Goal: Task Accomplishment & Management: Manage account settings

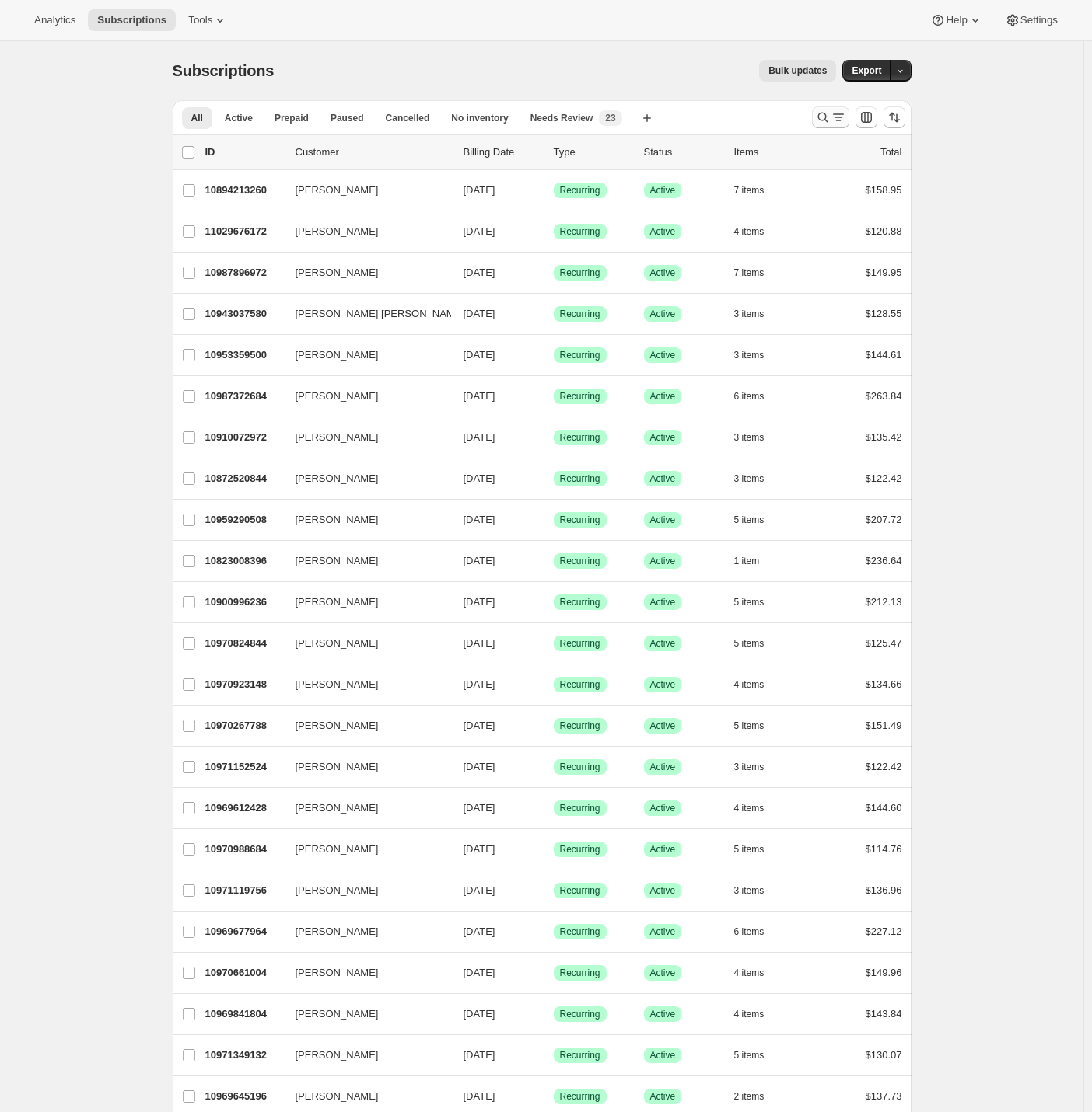
click at [834, 109] on button "Search and filter results" at bounding box center [831, 118] width 38 height 22
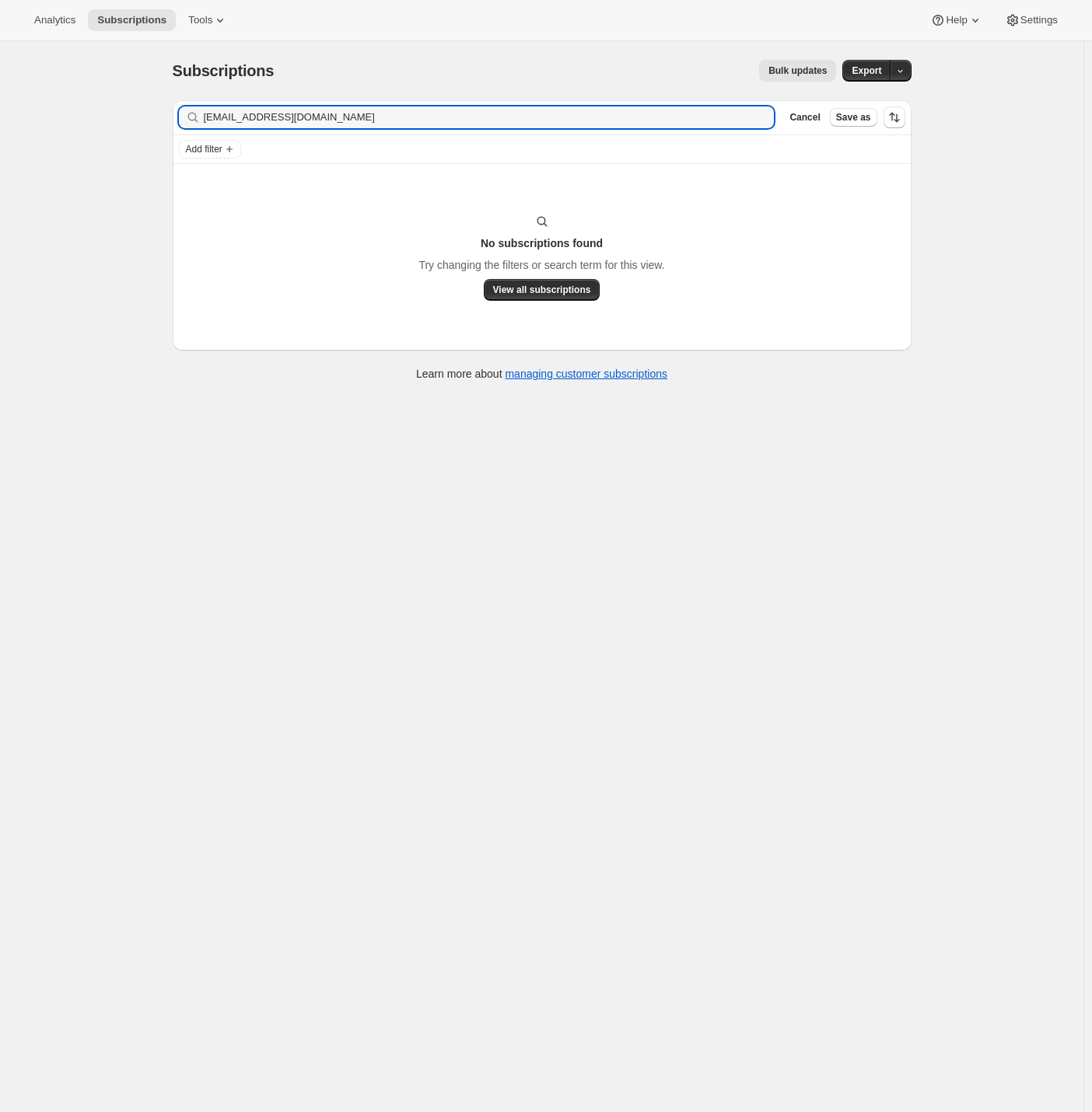
type input "sammiemac824@gmail.com"
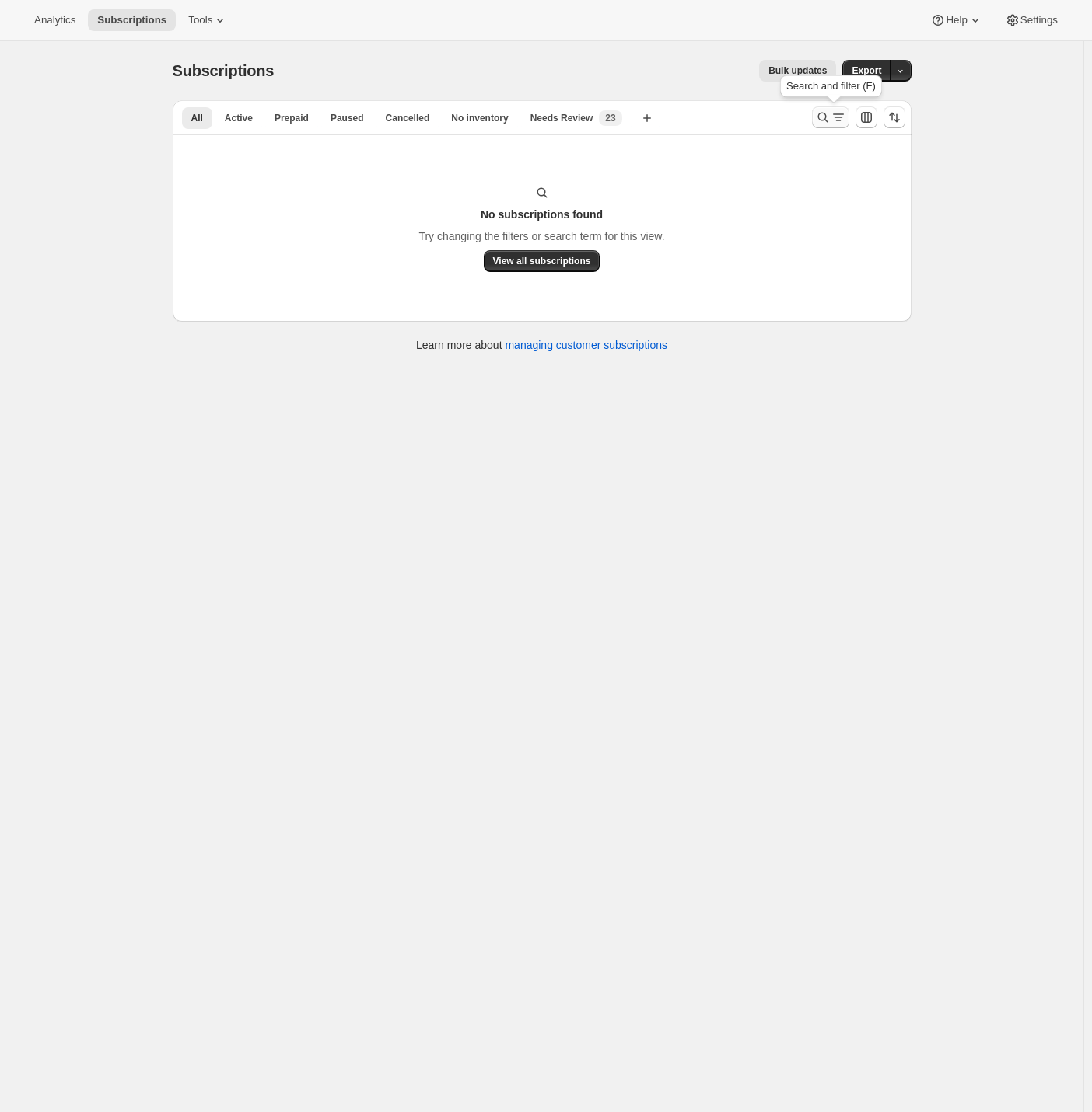
click at [821, 114] on icon "Search and filter results" at bounding box center [822, 118] width 15 height 15
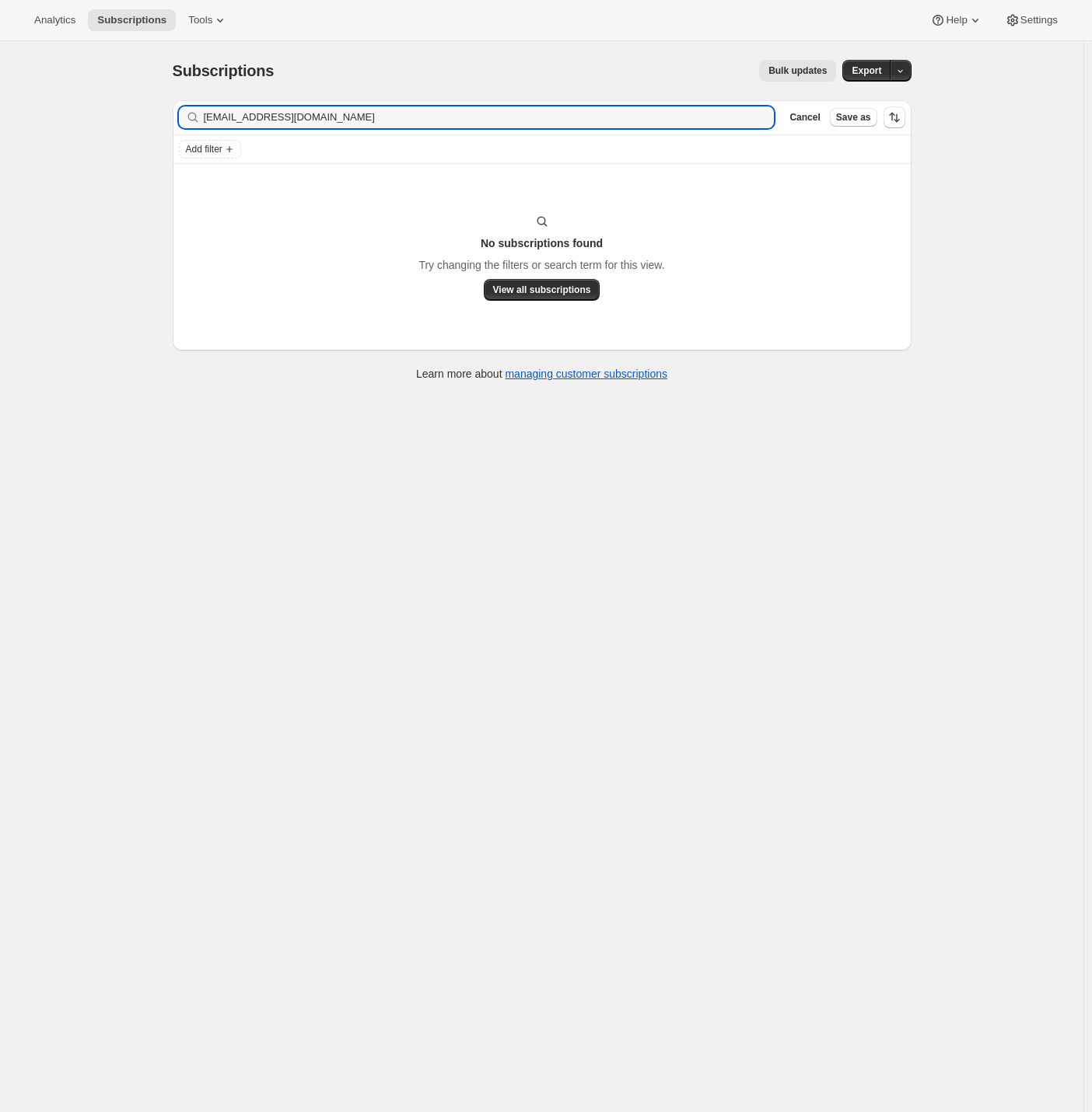
drag, startPoint x: 355, startPoint y: 119, endPoint x: 6, endPoint y: 136, distance: 349.4
click at [6, 136] on div "Subscriptions. This page is ready Subscriptions Bulk updates More actions Bulk …" at bounding box center [542, 597] width 1083 height 1112
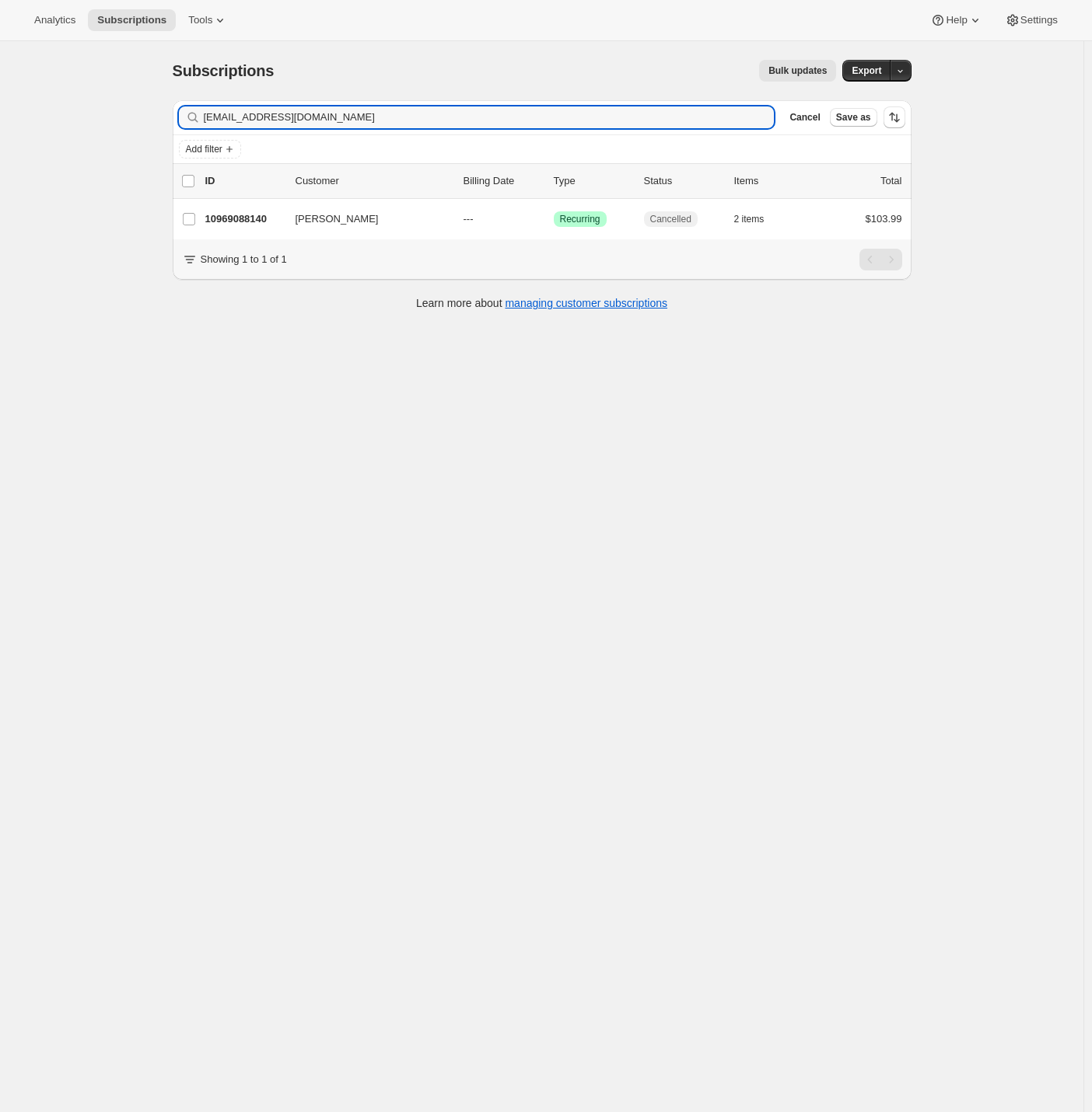
type input "tami_kirkham@yahoo.com"
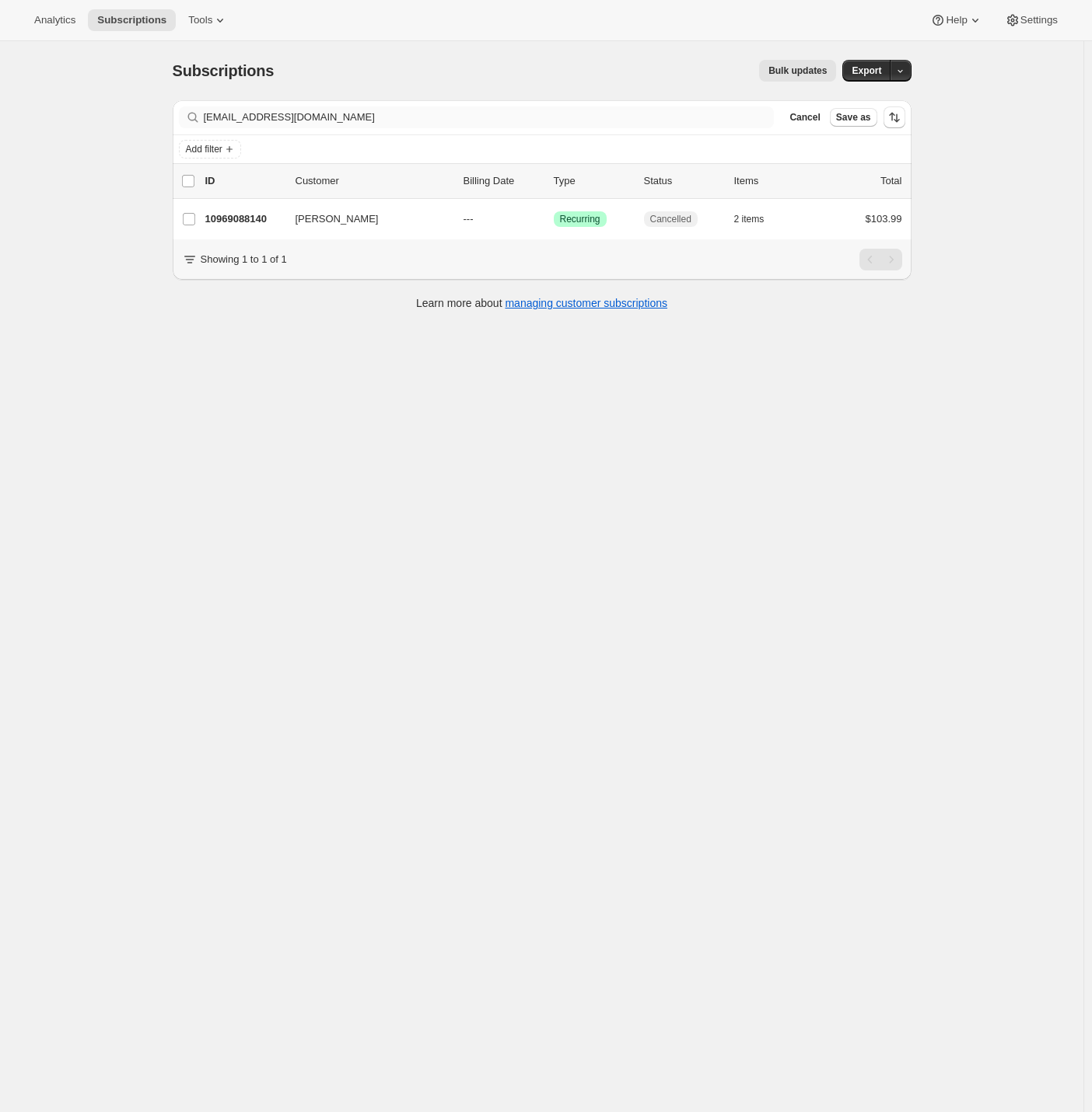
drag, startPoint x: 204, startPoint y: 117, endPoint x: 456, endPoint y: 110, distance: 252.1
click at [456, 110] on div "tami_kirkham@yahoo.com Clear" at bounding box center [477, 118] width 595 height 22
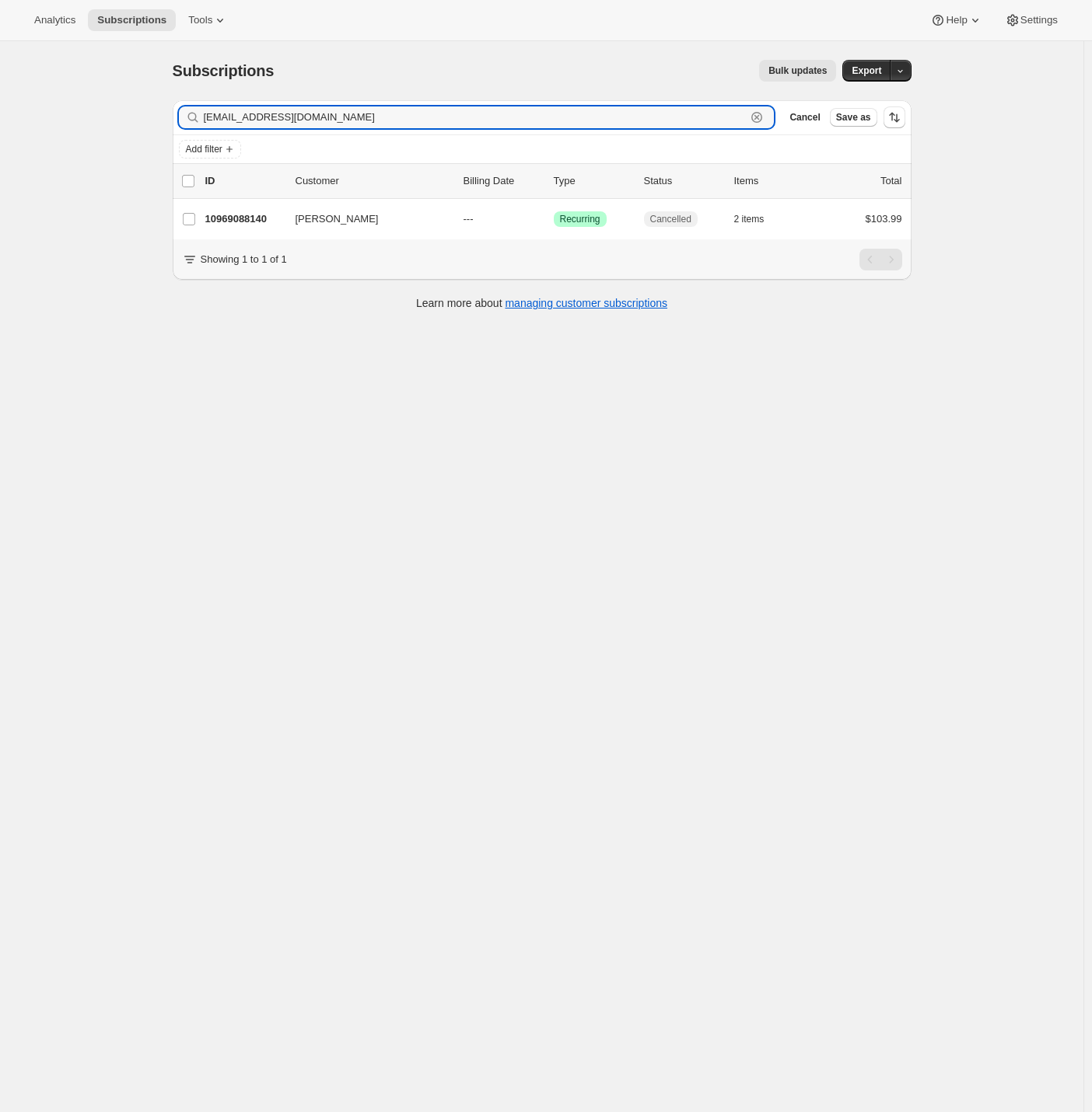
drag, startPoint x: 19, startPoint y: 136, endPoint x: -227, endPoint y: 145, distance: 246.2
click at [0, 145] on html "Analytics Subscriptions Tools Help Settings Skip to content Subscriptions. This…" at bounding box center [546, 556] width 1092 height 1112
